Goal: Task Accomplishment & Management: Manage account settings

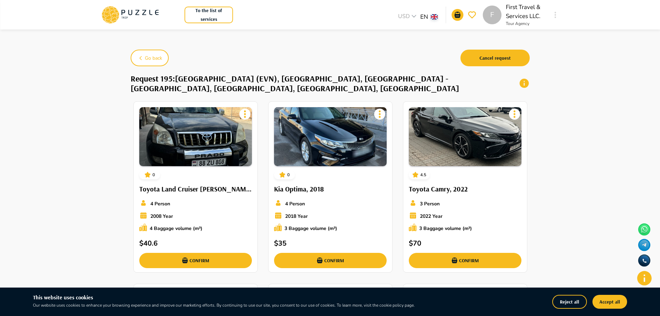
scroll to position [276, 0]
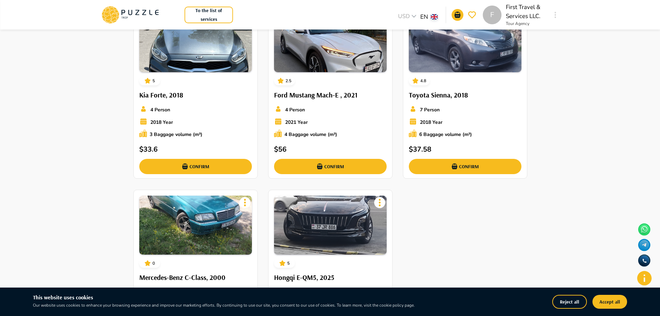
click at [514, 10] on p "First Travel & Services LLC." at bounding box center [527, 12] width 42 height 18
click at [495, 17] on div "F" at bounding box center [492, 15] width 19 height 19
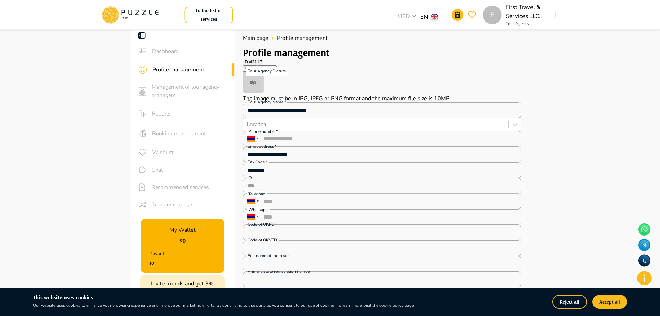
click at [264, 93] on img at bounding box center [253, 82] width 21 height 21
click at [0, 0] on input "Tour Agency Picture The image must be in JPG, JPEG or PNG format and the maximu…" at bounding box center [0, 0] width 0 height 0
click at [334, 102] on p "The image must be in JPG, JPEG or PNG format and the maximum file size is 10MB" at bounding box center [382, 99] width 279 height 8
click at [0, 0] on input "Tour Agency Picture The image must be in JPG, JPEG or PNG format and the maximu…" at bounding box center [0, 0] width 0 height 0
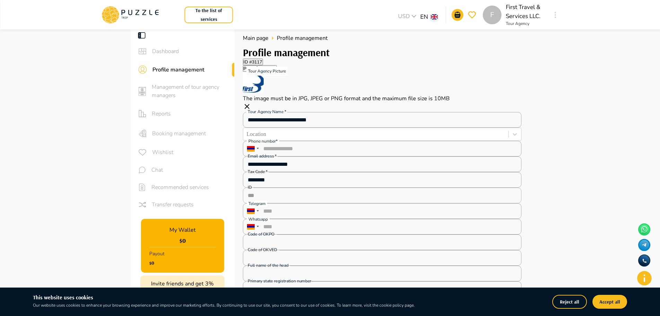
click at [599, 144] on main "**********" at bounding box center [330, 194] width 660 height 336
click at [277, 72] on button "Payment" at bounding box center [267, 68] width 20 height 7
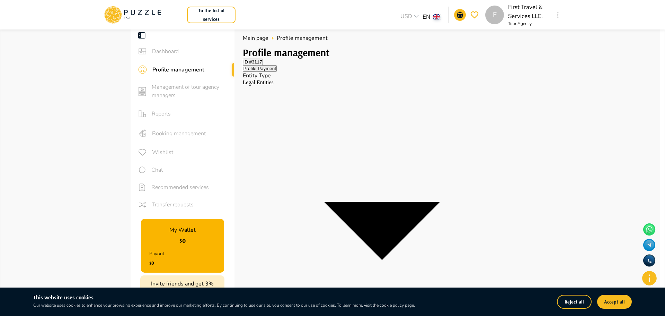
drag, startPoint x: 307, startPoint y: 131, endPoint x: 311, endPoint y: 126, distance: 6.6
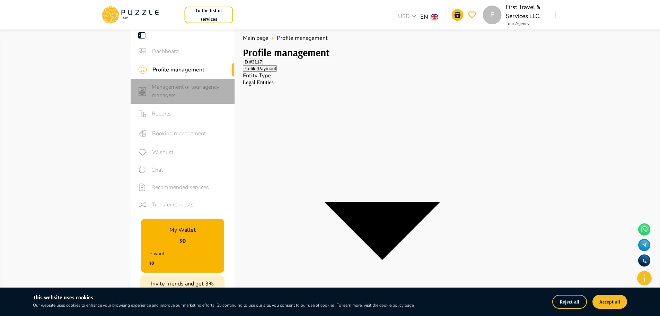
click at [174, 94] on span "Management of tour agency managers" at bounding box center [190, 91] width 77 height 17
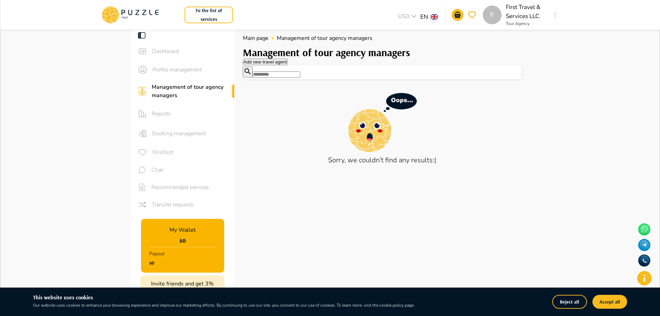
click at [167, 71] on span "Profile management" at bounding box center [190, 69] width 77 height 8
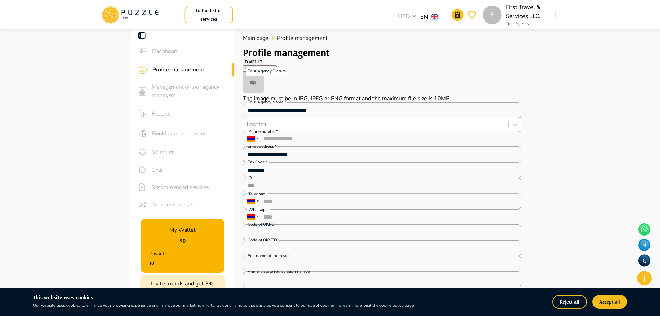
click at [264, 93] on img at bounding box center [253, 82] width 21 height 21
click at [0, 0] on input "Tour Agency Picture The image must be in JPG, JPEG or PNG format and the maximu…" at bounding box center [0, 0] width 0 height 0
click at [602, 301] on button "Accept all" at bounding box center [609, 301] width 35 height 14
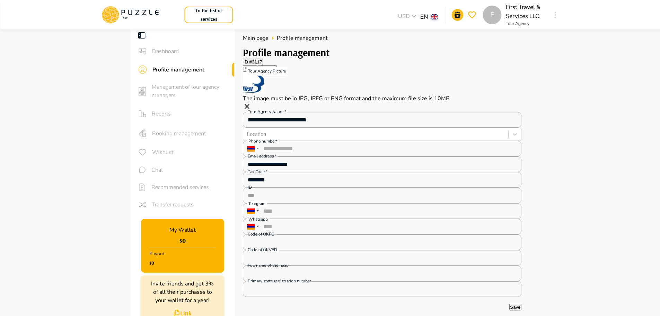
scroll to position [208, 0]
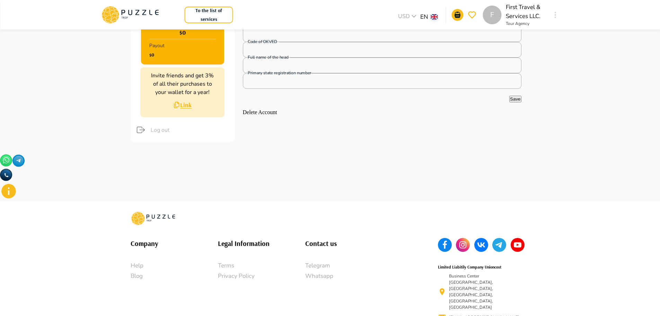
click at [509, 102] on button "Save" at bounding box center [515, 99] width 12 height 7
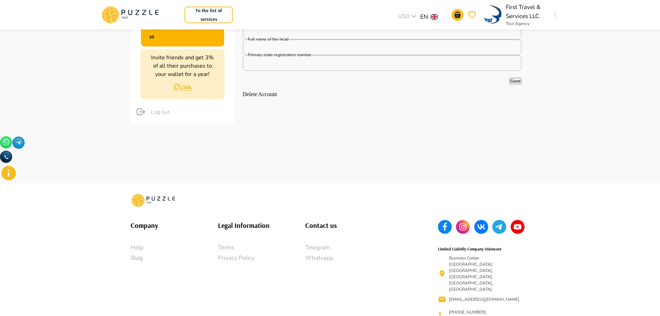
scroll to position [0, 0]
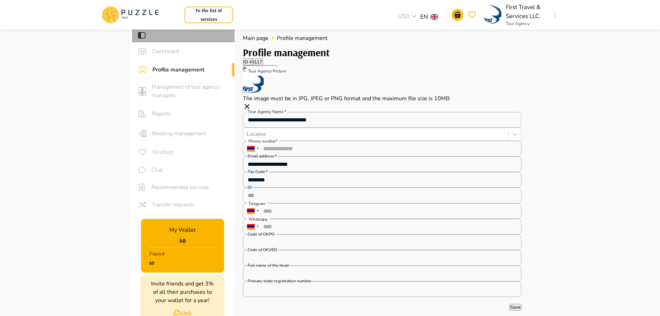
click at [141, 35] on icon at bounding box center [142, 35] width 8 height 8
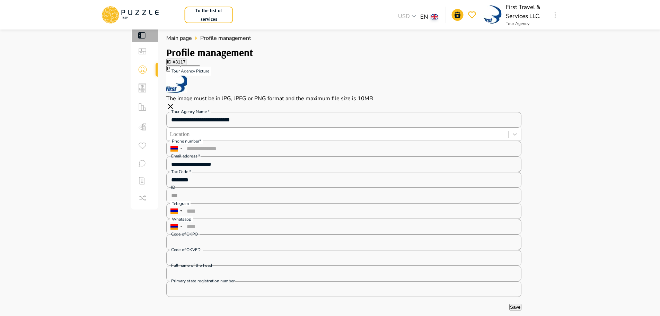
click at [144, 37] on icon at bounding box center [142, 35] width 8 height 8
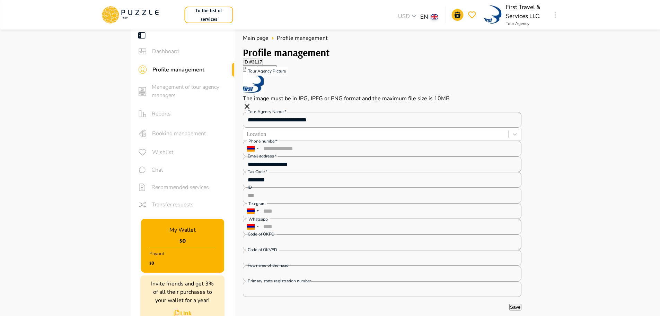
click at [437, 20] on body "**********" at bounding box center [330, 284] width 660 height 569
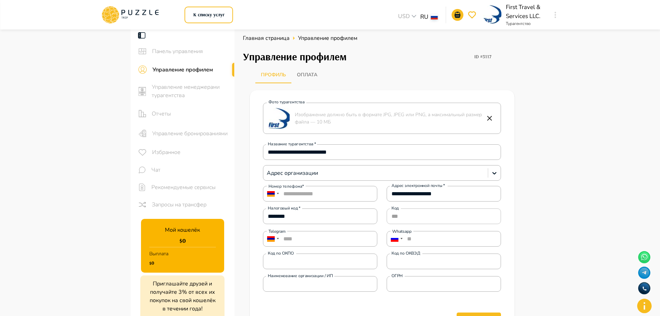
click at [302, 75] on button "Оплата" at bounding box center [307, 75] width 32 height 17
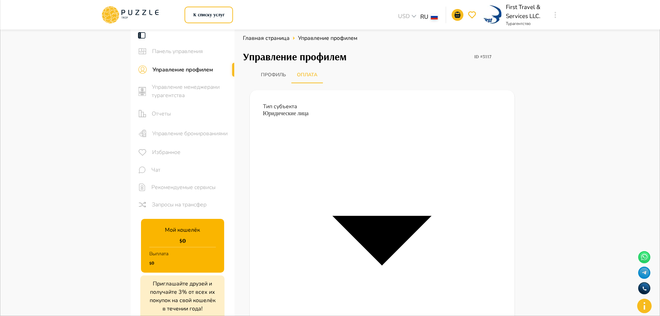
click at [263, 74] on button "Профиль" at bounding box center [273, 75] width 36 height 17
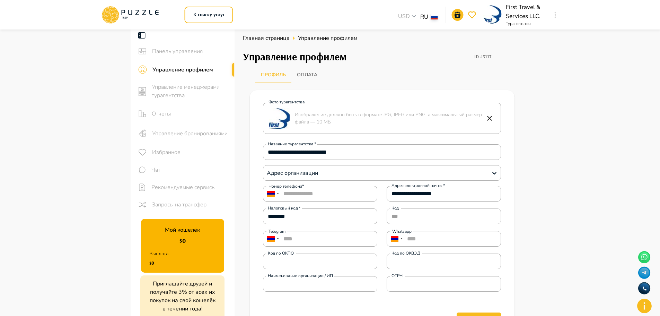
click at [255, 67] on button "Профиль" at bounding box center [273, 75] width 36 height 17
click at [214, 15] on button "К списку услуг" at bounding box center [209, 15] width 49 height 17
